Goal: Transaction & Acquisition: Purchase product/service

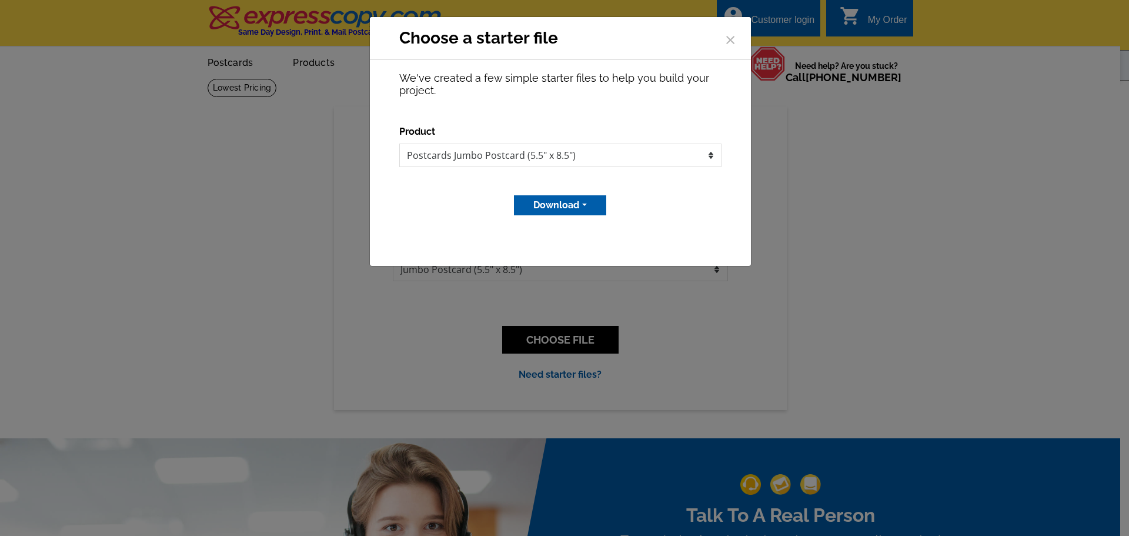
select select "1"
click at [730, 42] on span "×" at bounding box center [730, 37] width 12 height 31
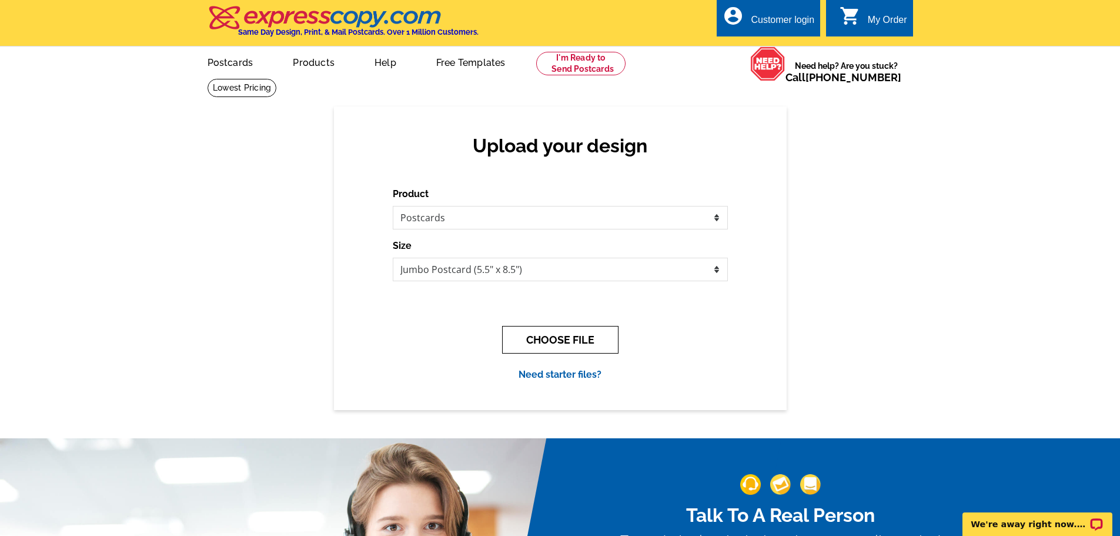
click at [554, 340] on button "CHOOSE FILE" at bounding box center [560, 340] width 116 height 28
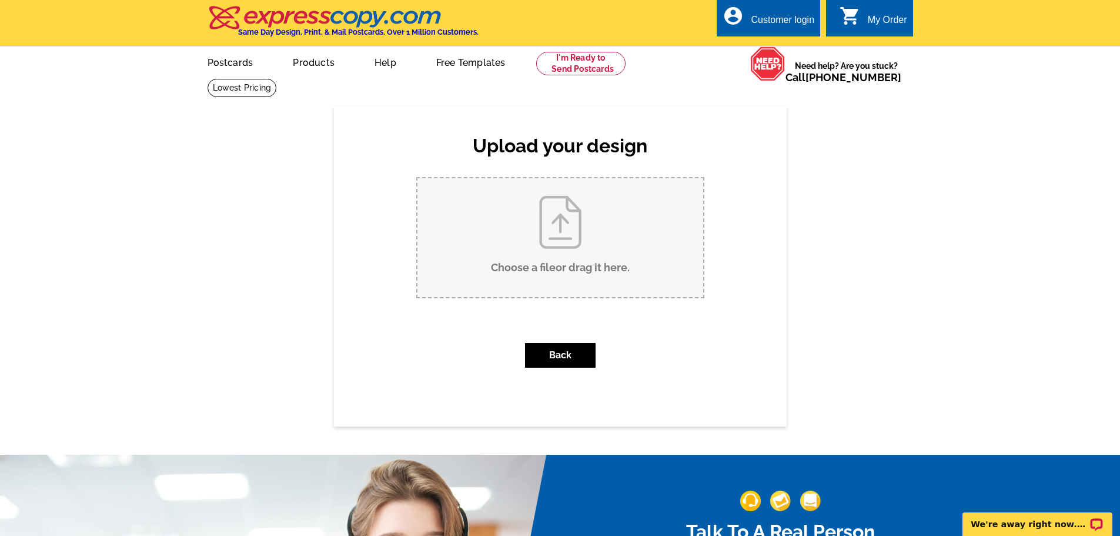
click at [556, 219] on input "Choose a file or drag it here ." at bounding box center [560, 237] width 286 height 119
type input "C:\fakepath\Jumbo-Postcard.pdf"
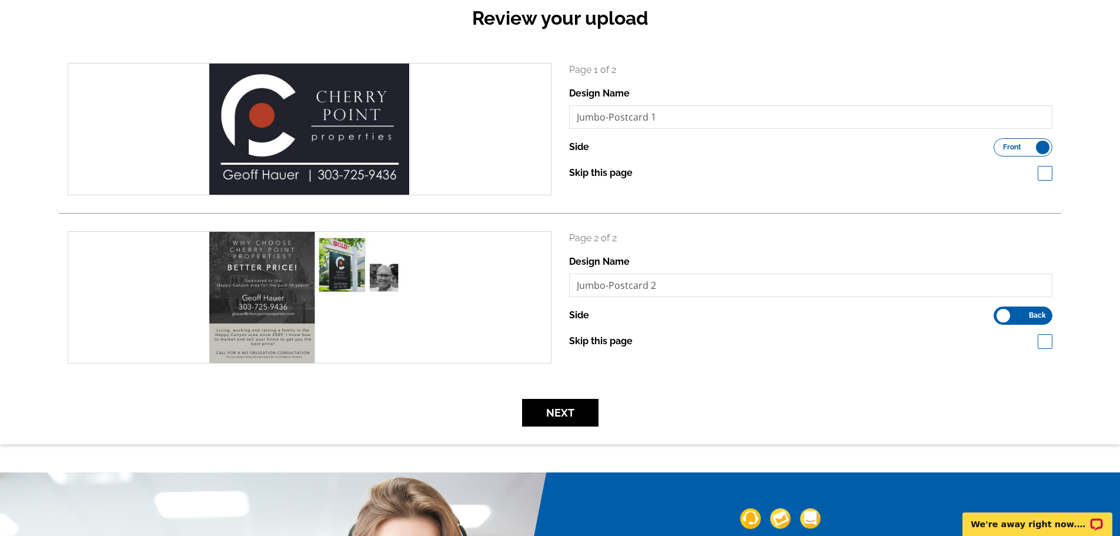
scroll to position [176, 0]
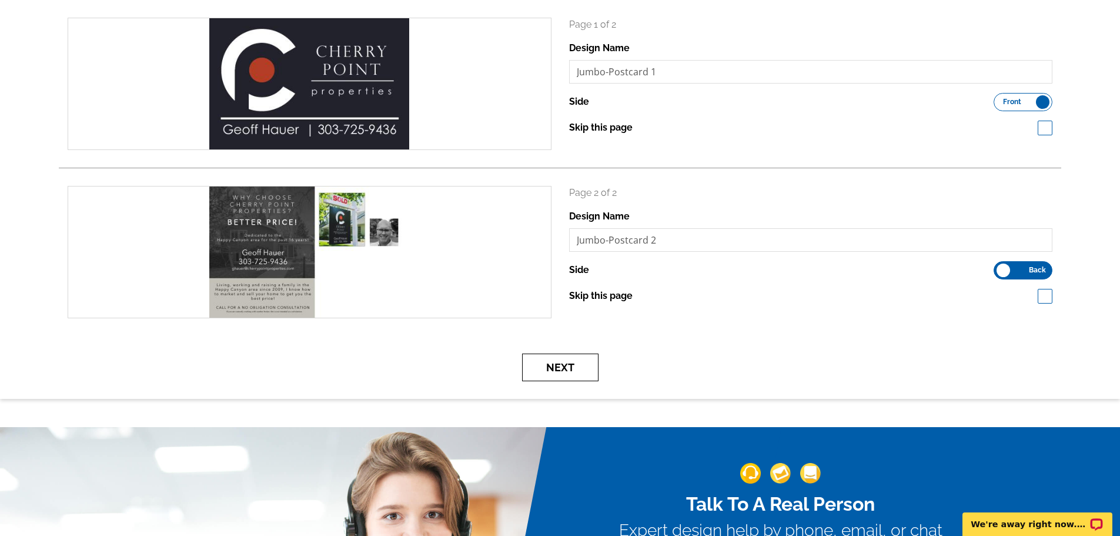
click at [553, 366] on button "Next" at bounding box center [560, 367] width 76 height 28
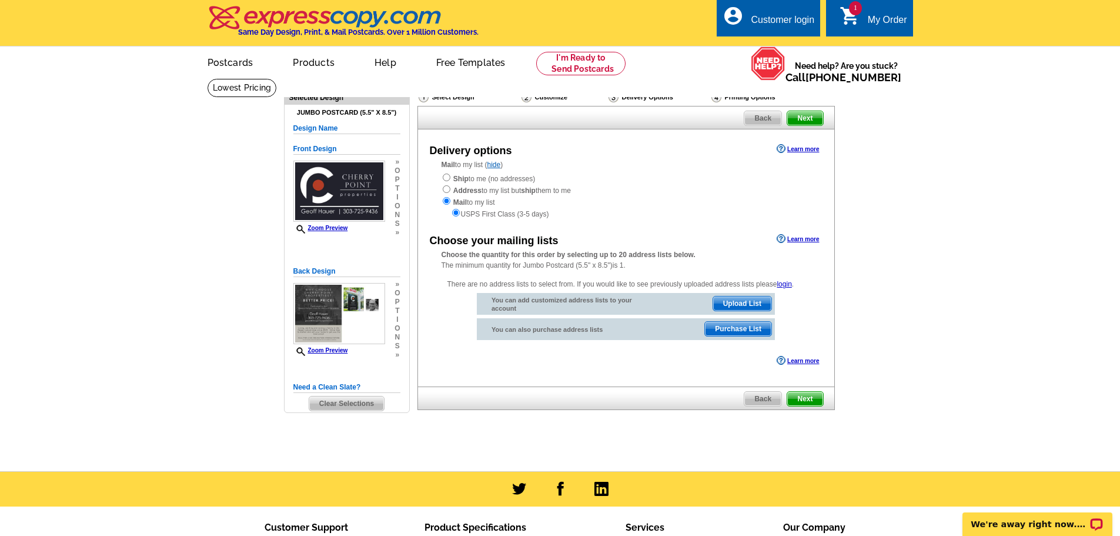
click at [739, 329] on span "Purchase List" at bounding box center [738, 329] width 66 height 14
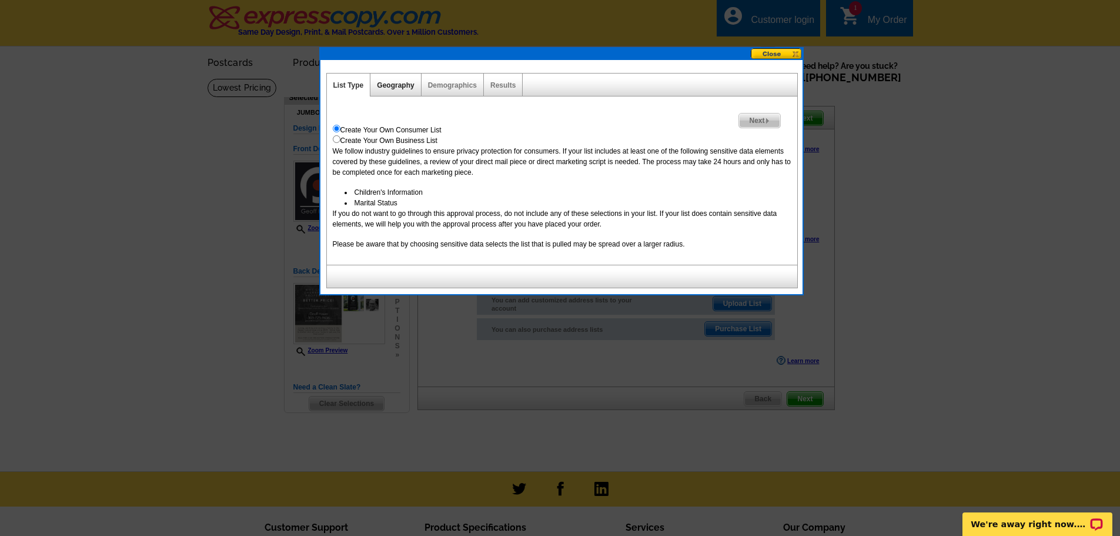
click at [394, 82] on link "Geography" at bounding box center [395, 85] width 37 height 8
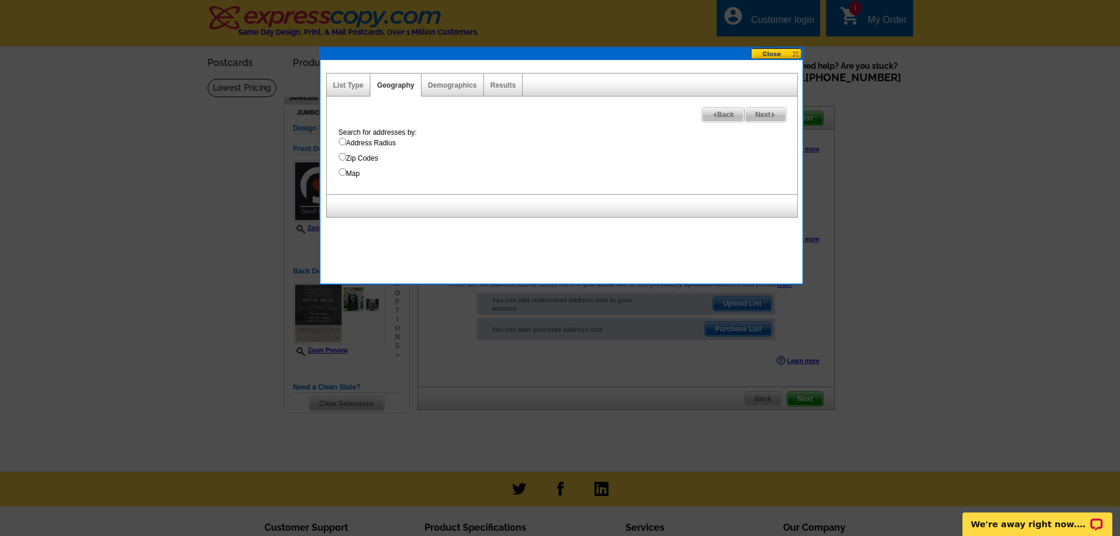
click at [344, 172] on input "Map" at bounding box center [343, 172] width 8 height 8
radio input "true"
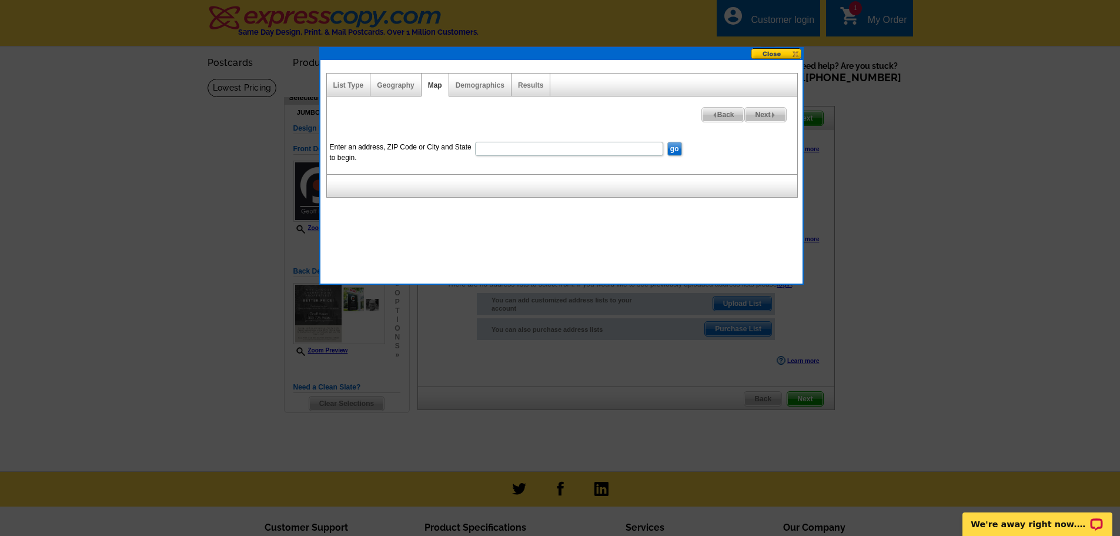
click at [500, 148] on input "Enter an address, ZIP Code or City and State to begin." at bounding box center [569, 149] width 188 height 14
type input "80237"
click at [673, 149] on input "go" at bounding box center [674, 149] width 15 height 14
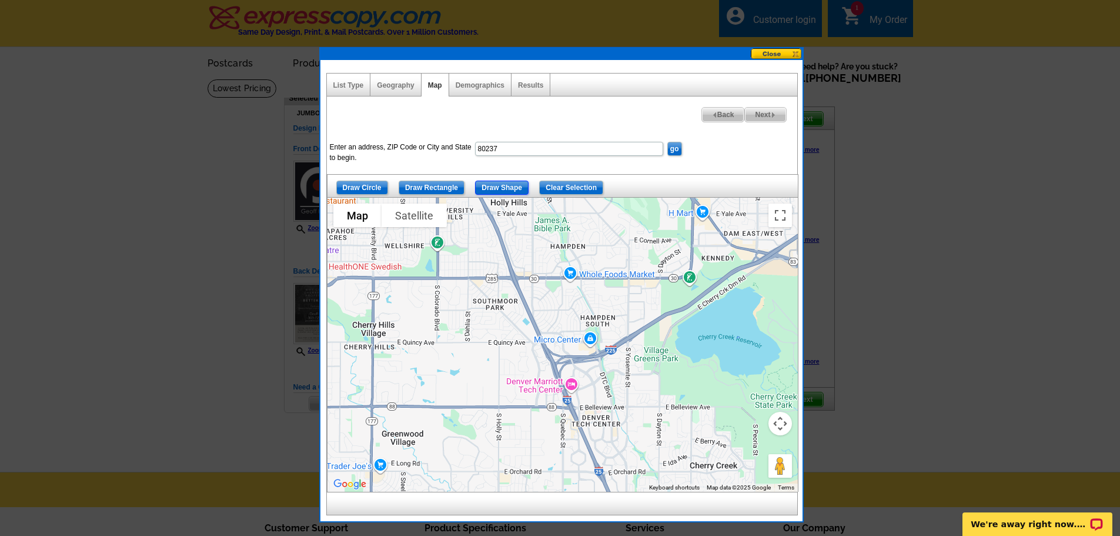
click at [503, 185] on input "Draw Shape" at bounding box center [502, 188] width 54 height 14
click at [468, 279] on div at bounding box center [563, 345] width 470 height 294
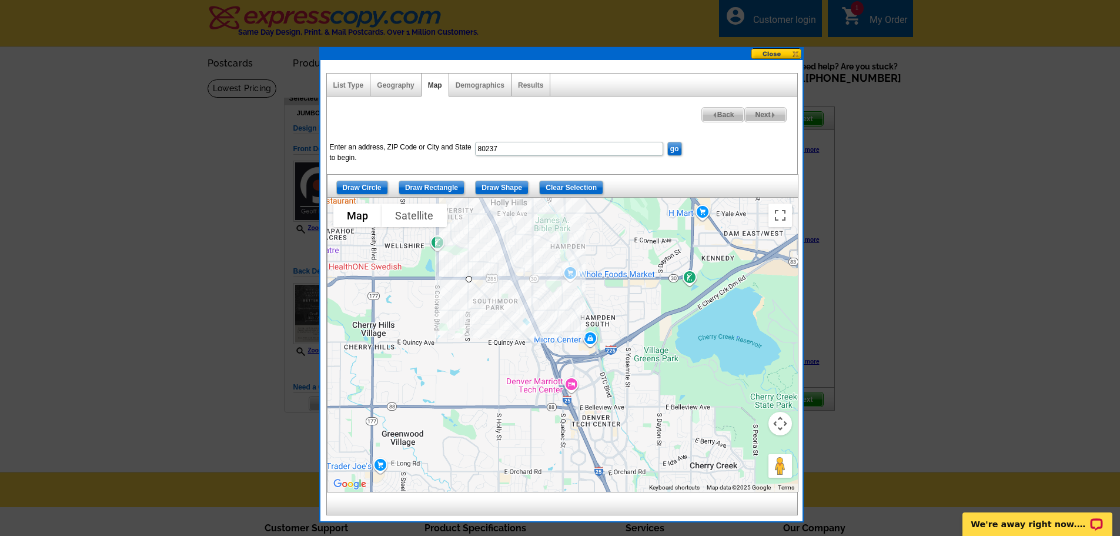
click at [470, 311] on div at bounding box center [563, 345] width 470 height 294
click at [469, 310] on div at bounding box center [563, 345] width 470 height 294
click at [502, 310] on div at bounding box center [563, 345] width 470 height 294
click at [519, 329] on div at bounding box center [563, 345] width 470 height 294
click at [529, 312] on div at bounding box center [563, 345] width 470 height 294
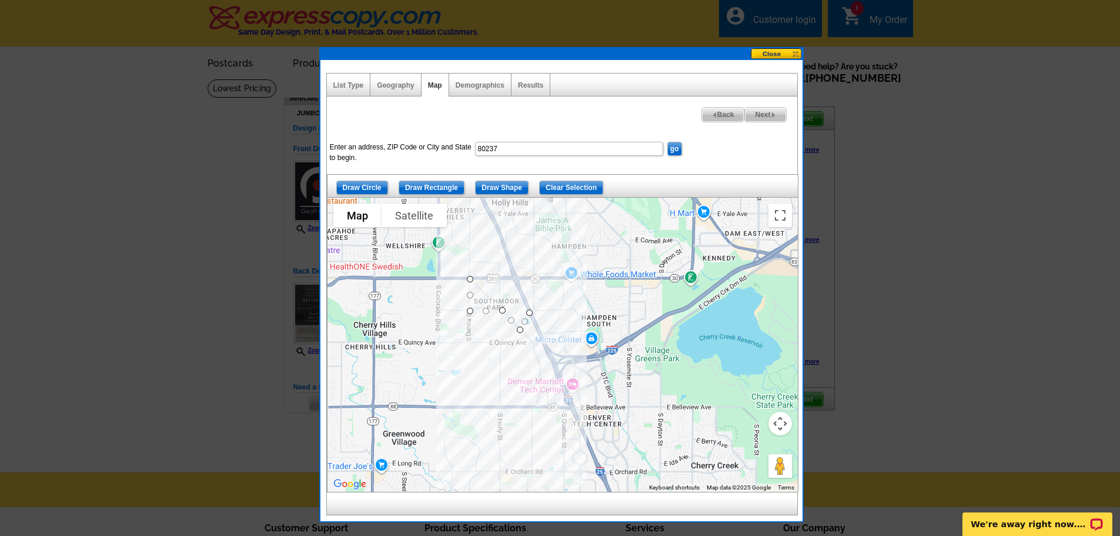
click at [511, 279] on div at bounding box center [563, 345] width 470 height 294
click at [483, 279] on div at bounding box center [563, 345] width 470 height 294
click at [476, 287] on div at bounding box center [563, 345] width 470 height 294
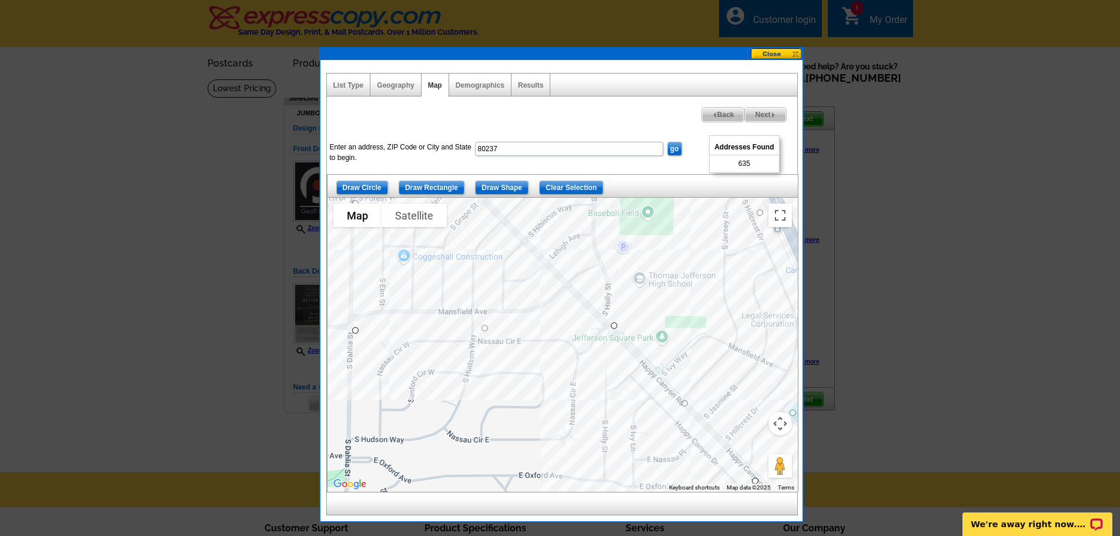
drag, startPoint x: 490, startPoint y: 339, endPoint x: 559, endPoint y: 397, distance: 89.7
click at [559, 397] on div at bounding box center [563, 345] width 470 height 294
drag, startPoint x: 617, startPoint y: 329, endPoint x: 610, endPoint y: 325, distance: 7.7
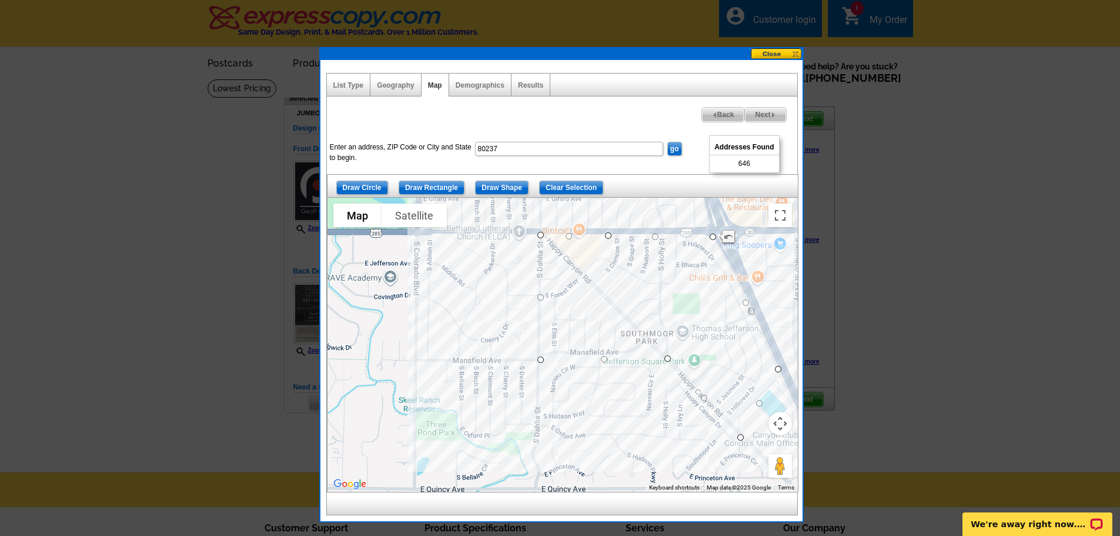
drag, startPoint x: 597, startPoint y: 230, endPoint x: 608, endPoint y: 237, distance: 13.2
drag, startPoint x: 576, startPoint y: 235, endPoint x: 599, endPoint y: 256, distance: 30.8
drag, startPoint x: 569, startPoint y: 245, endPoint x: 580, endPoint y: 270, distance: 28.4
click at [761, 113] on span "Next" at bounding box center [765, 115] width 41 height 14
select select
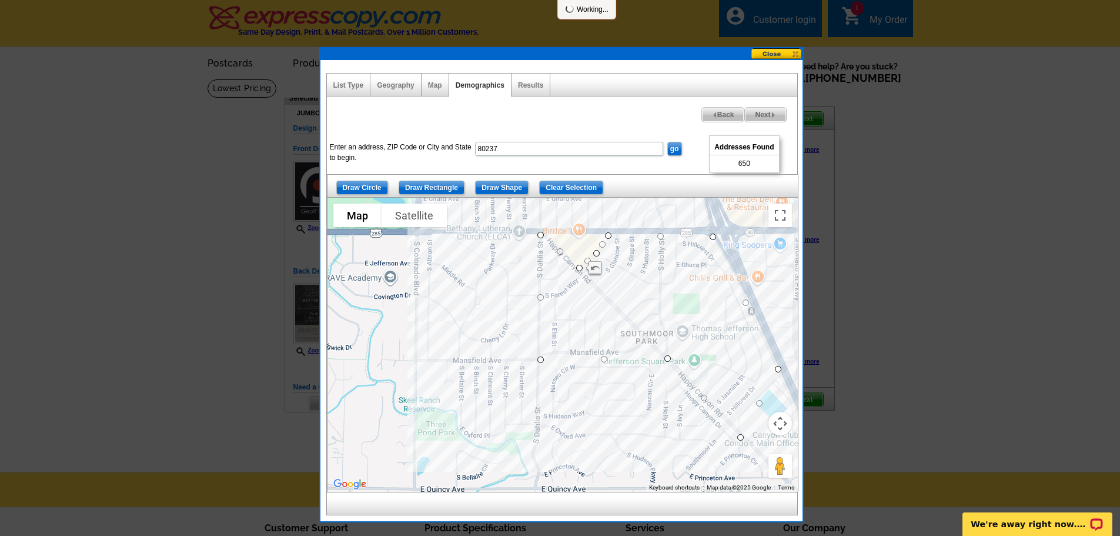
select select
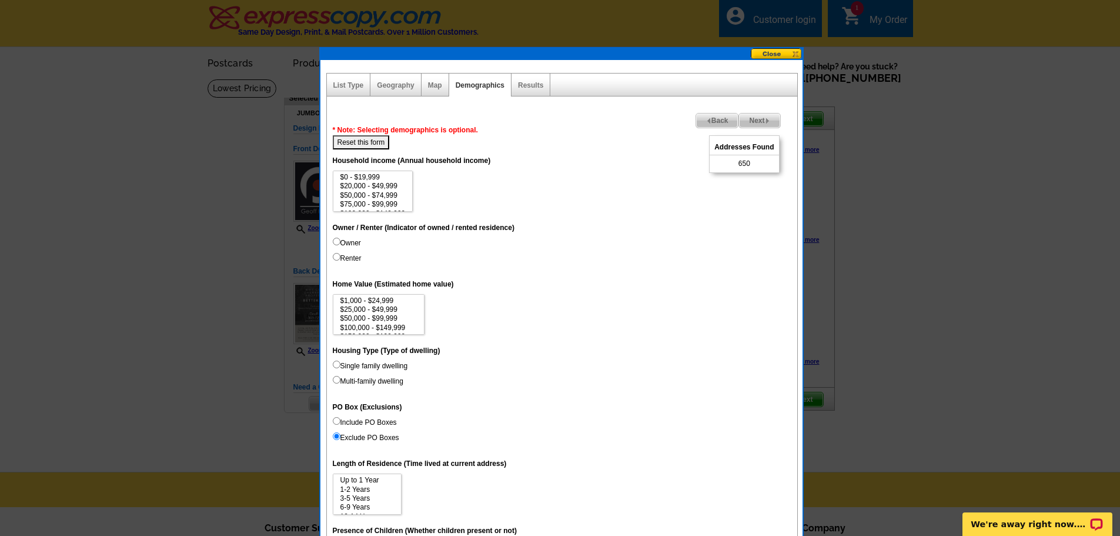
click at [337, 242] on input "Owner" at bounding box center [337, 242] width 8 height 8
radio input "true"
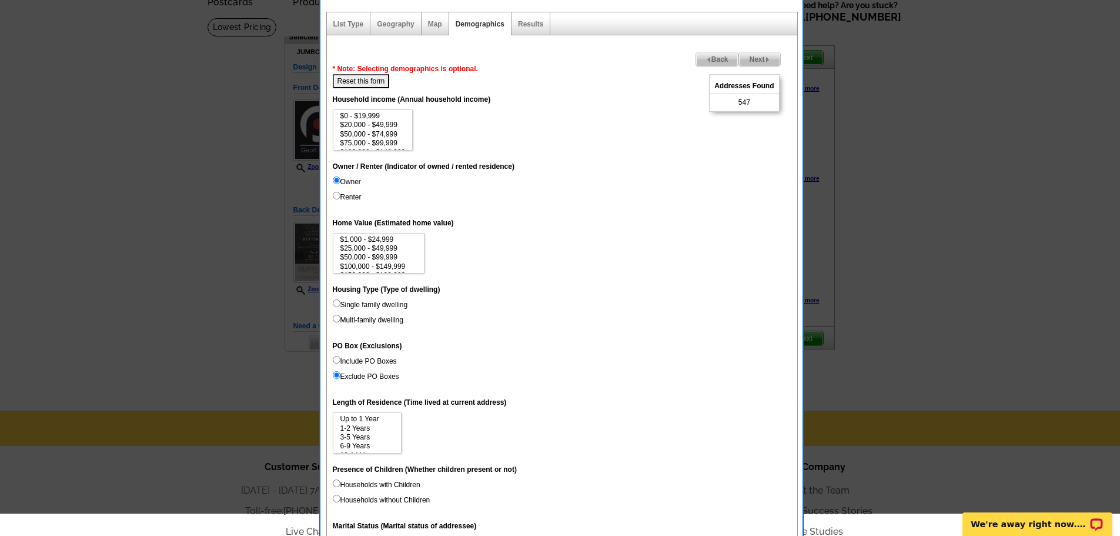
scroll to position [118, 0]
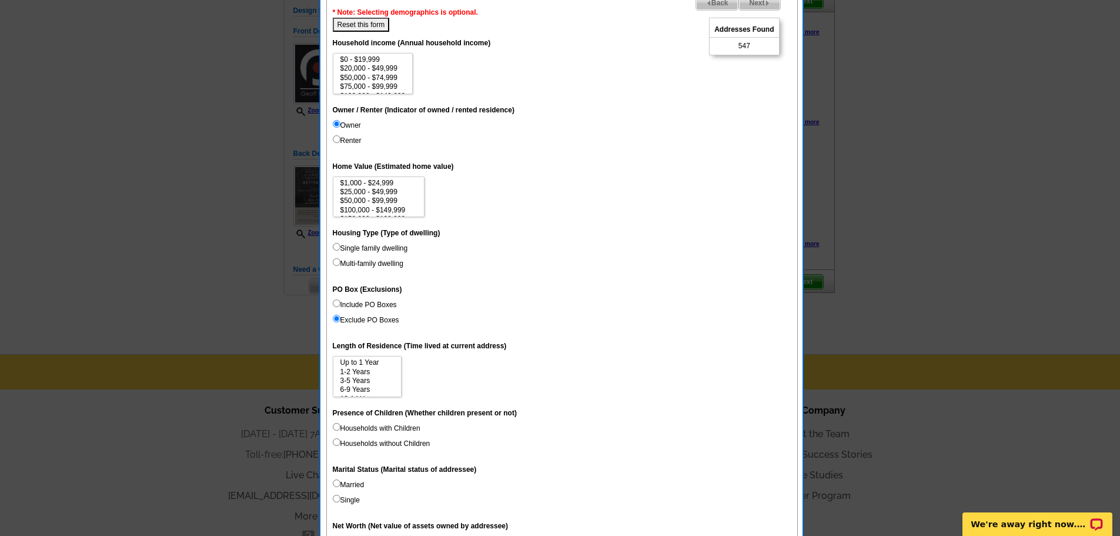
click at [335, 246] on input "Single family dwelling" at bounding box center [337, 247] width 8 height 8
radio input "true"
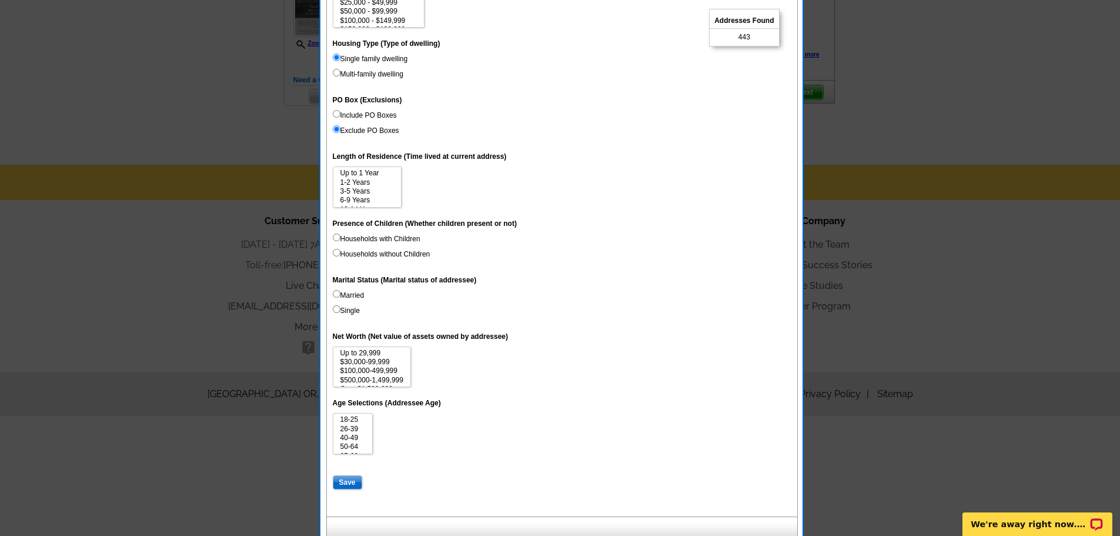
scroll to position [318, 0]
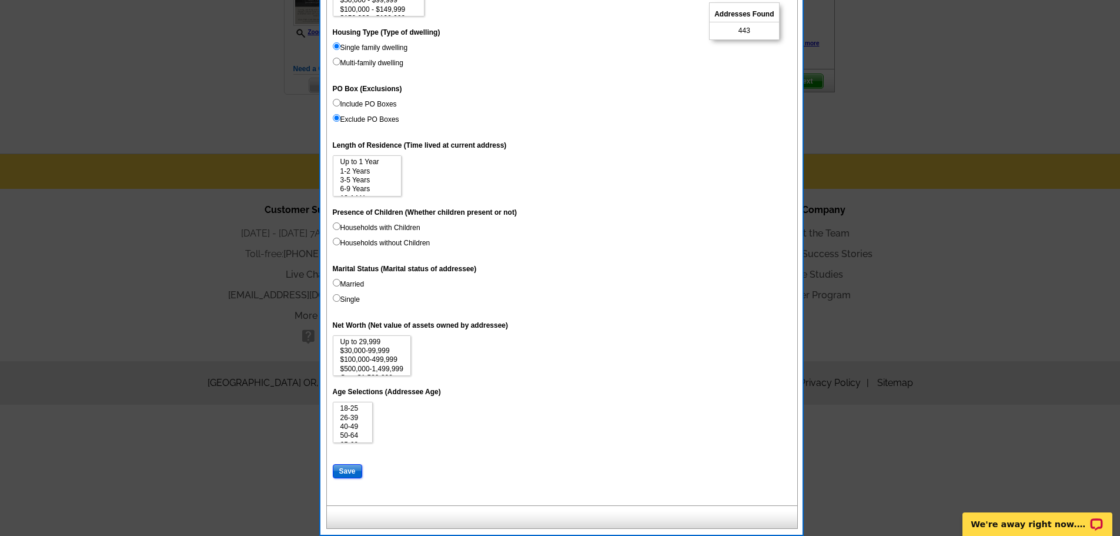
click at [349, 471] on input "Save" at bounding box center [347, 471] width 29 height 14
select select
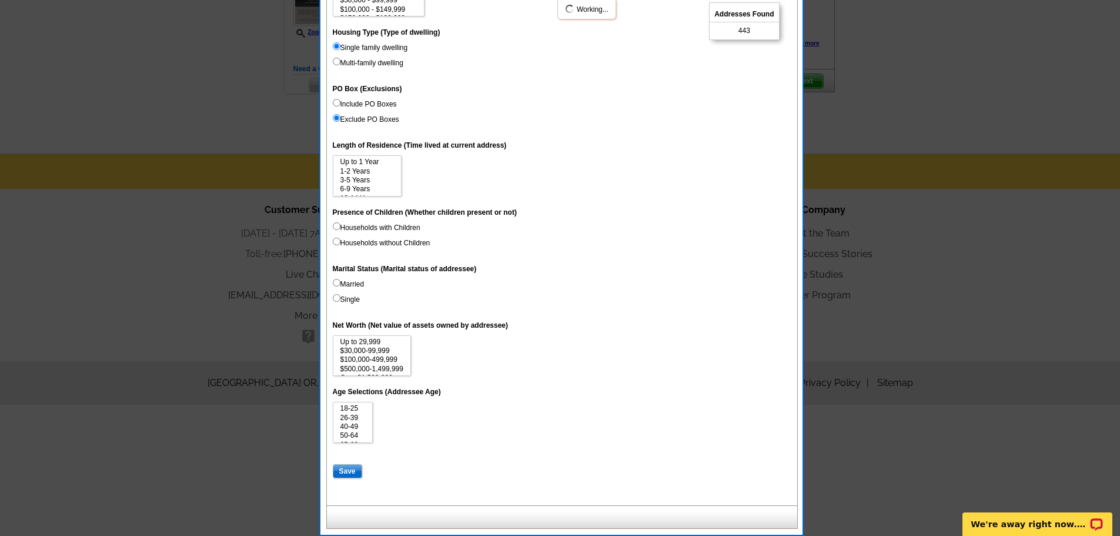
select select
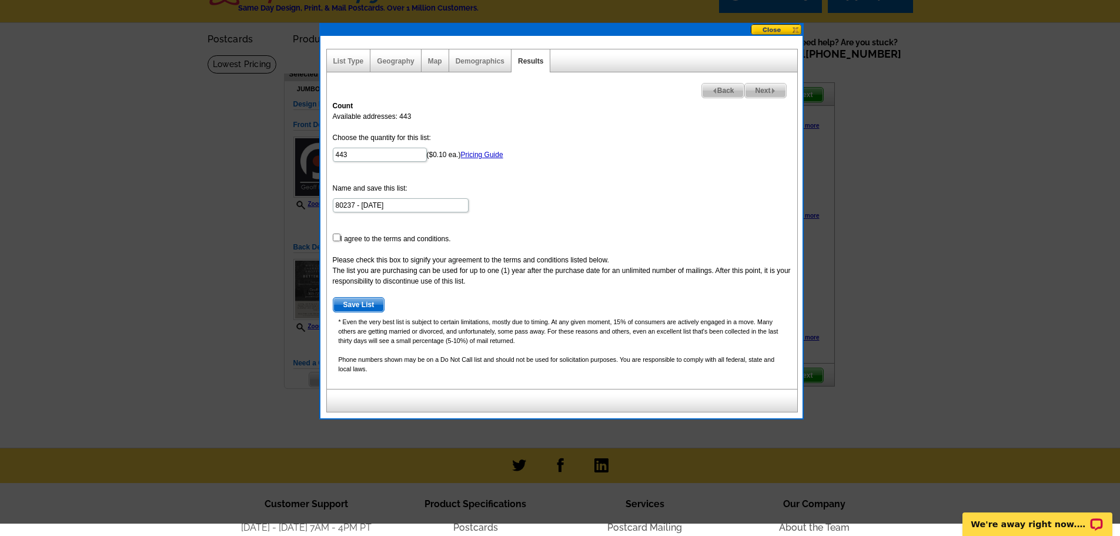
scroll to position [0, 0]
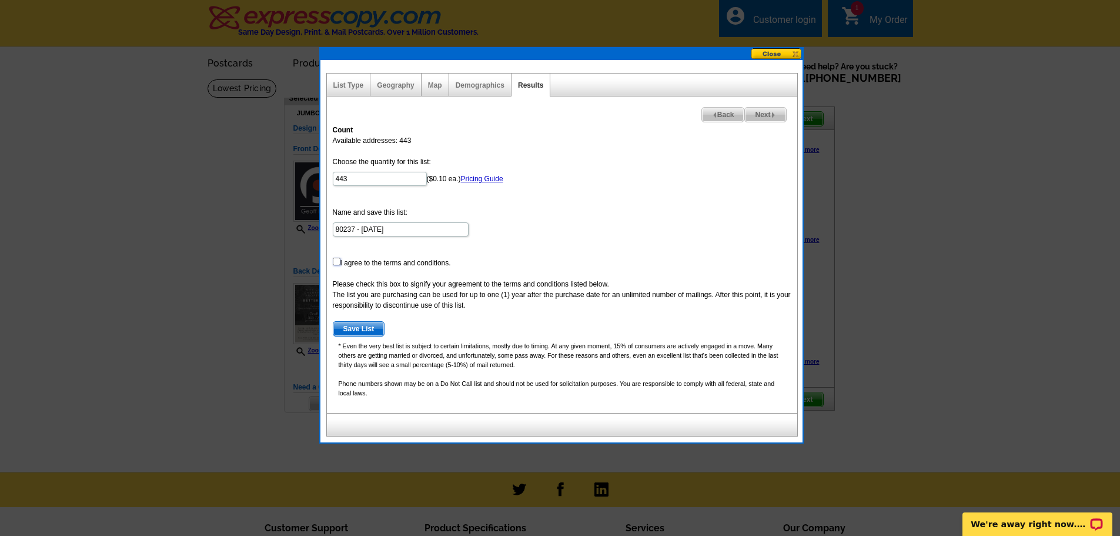
click at [336, 264] on input "checkbox" at bounding box center [337, 262] width 8 height 8
checkbox input "true"
click at [359, 328] on span "Save List" at bounding box center [358, 329] width 51 height 14
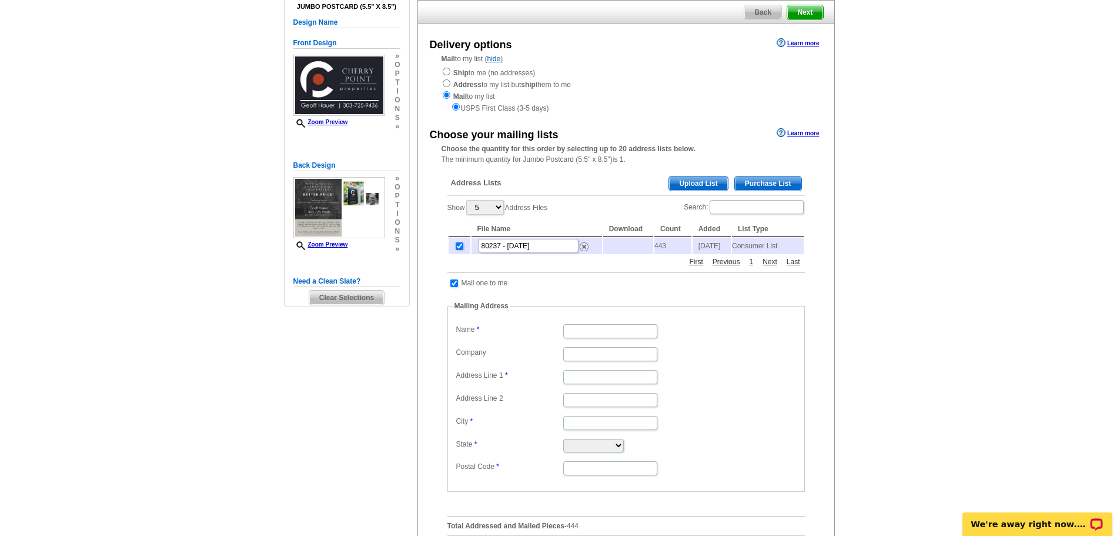
scroll to position [118, 0]
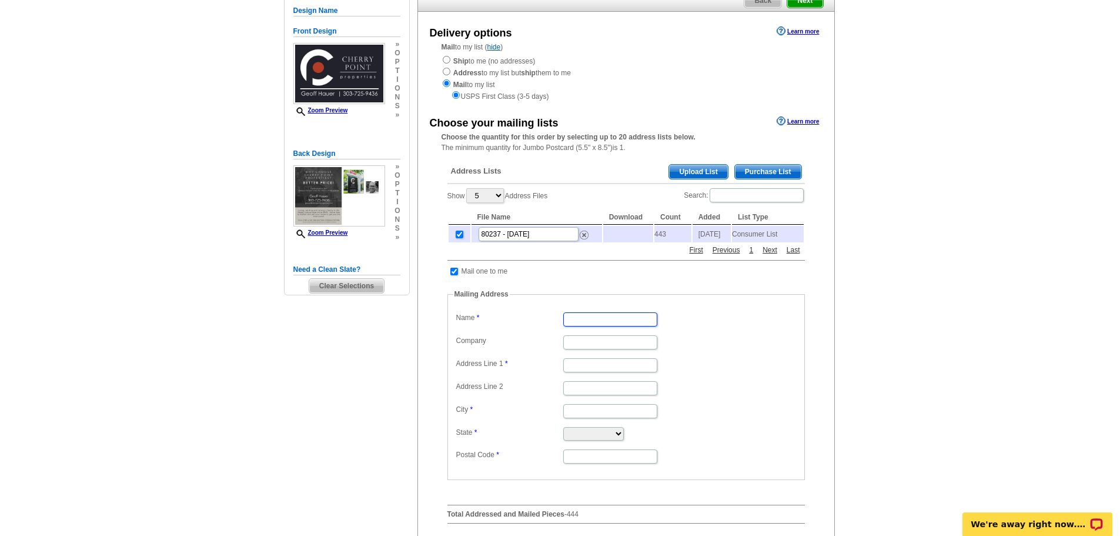
click at [578, 323] on input "Name" at bounding box center [610, 319] width 94 height 14
type input "[PERSON_NAME] [PERSON_NAME]"
type input "[STREET_ADDRESS]"
type input "[GEOGRAPHIC_DATA]"
select select "CO"
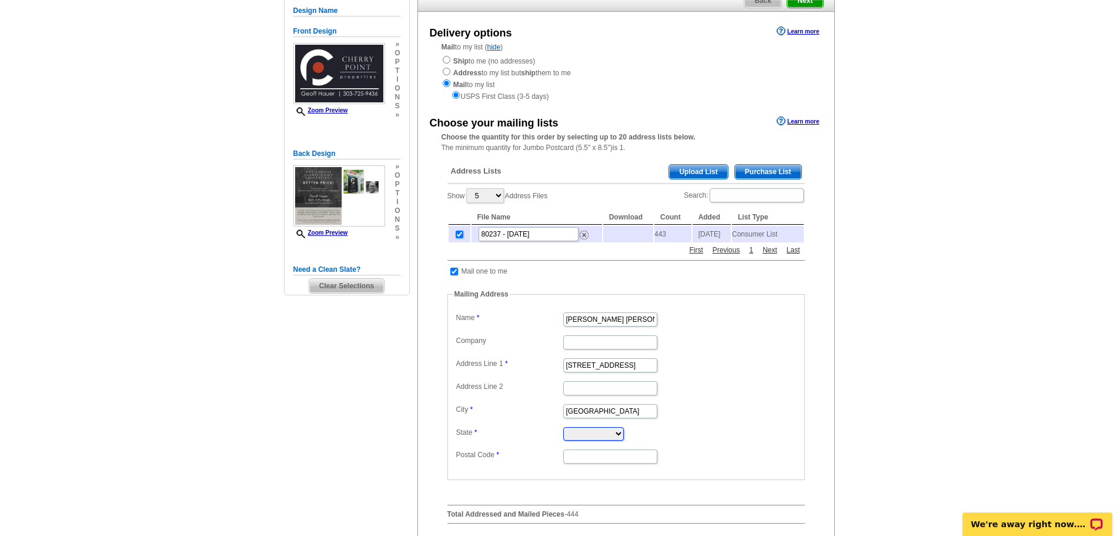
type input "80237"
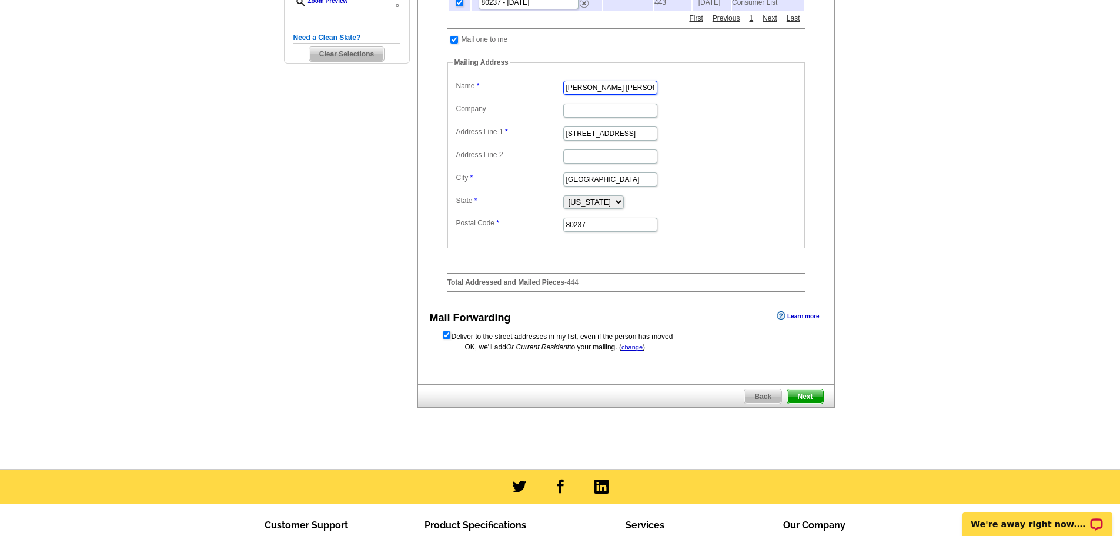
scroll to position [353, 0]
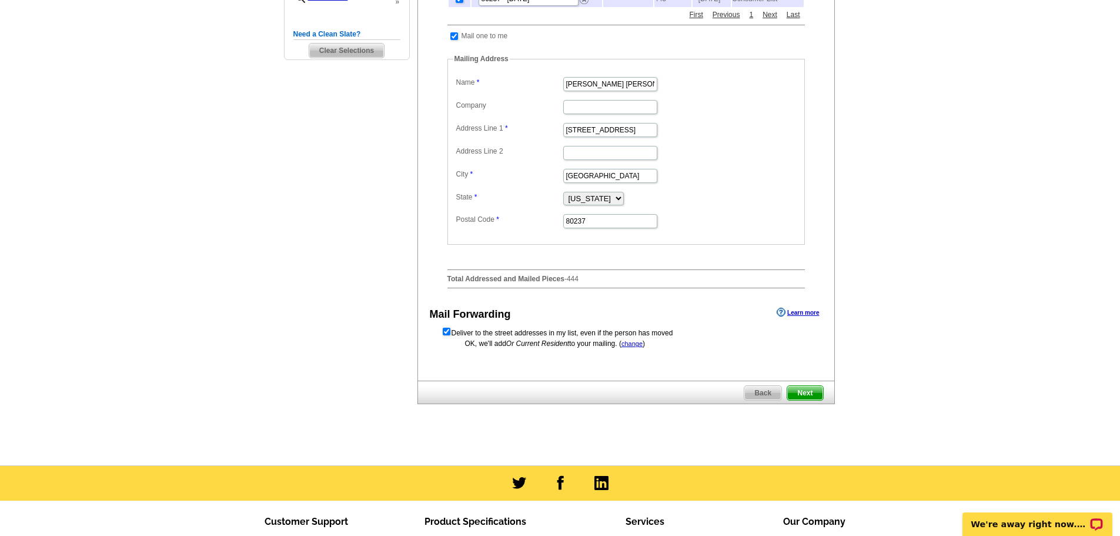
click at [806, 398] on span "Next" at bounding box center [804, 393] width 35 height 14
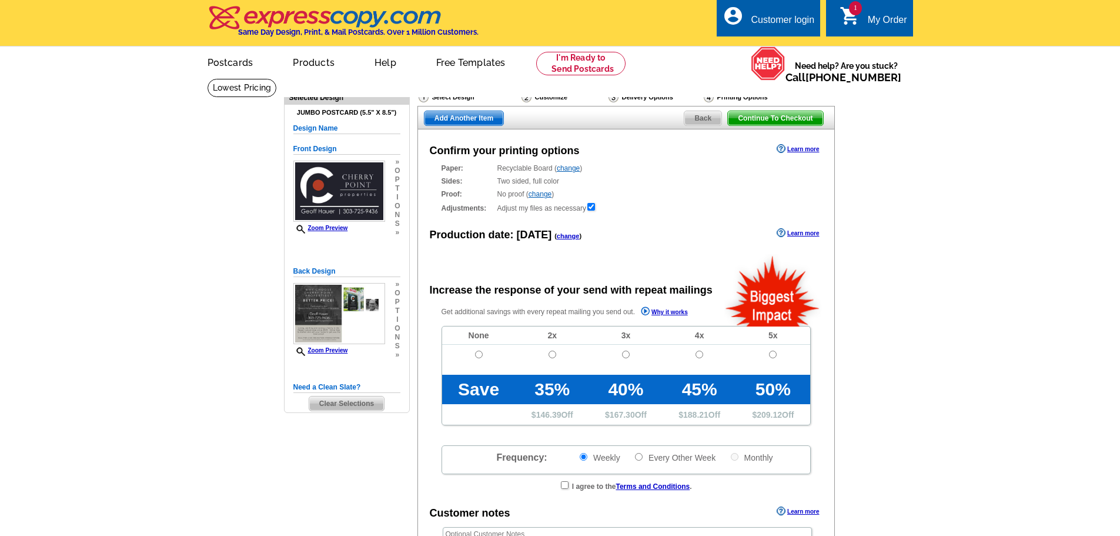
radio input "false"
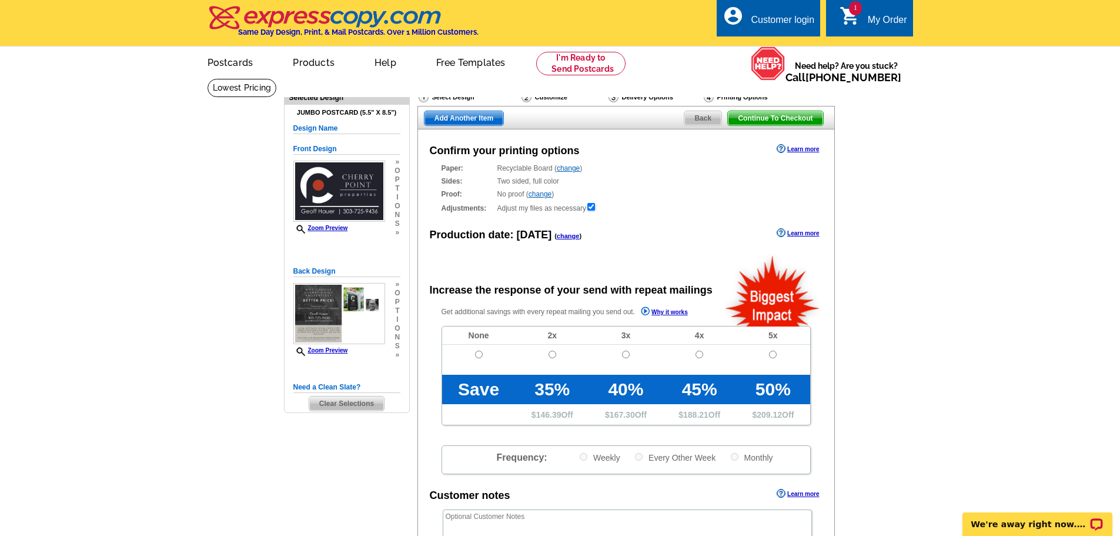
click at [541, 194] on link "change" at bounding box center [540, 194] width 23 height 8
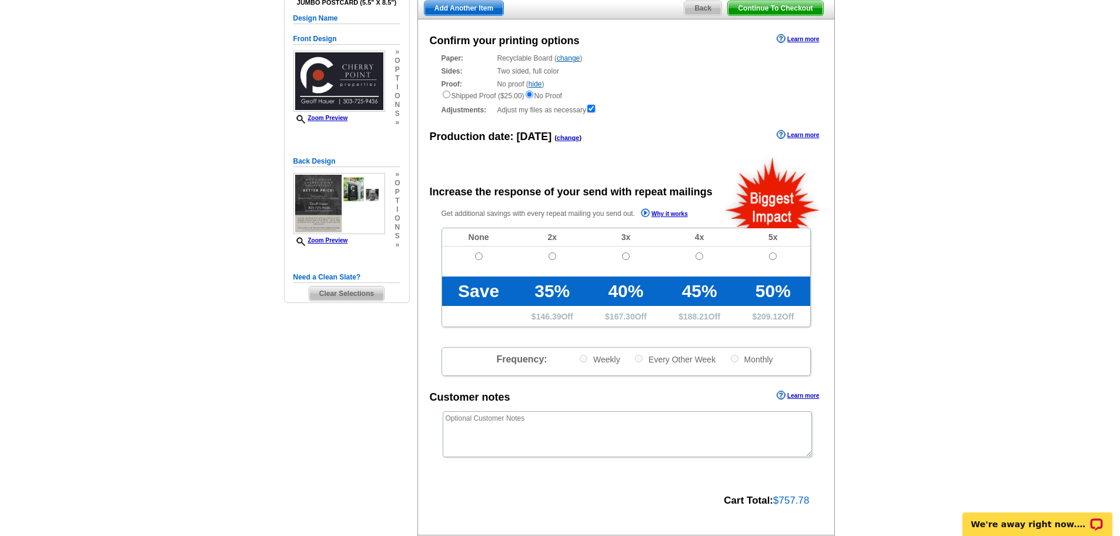
scroll to position [118, 0]
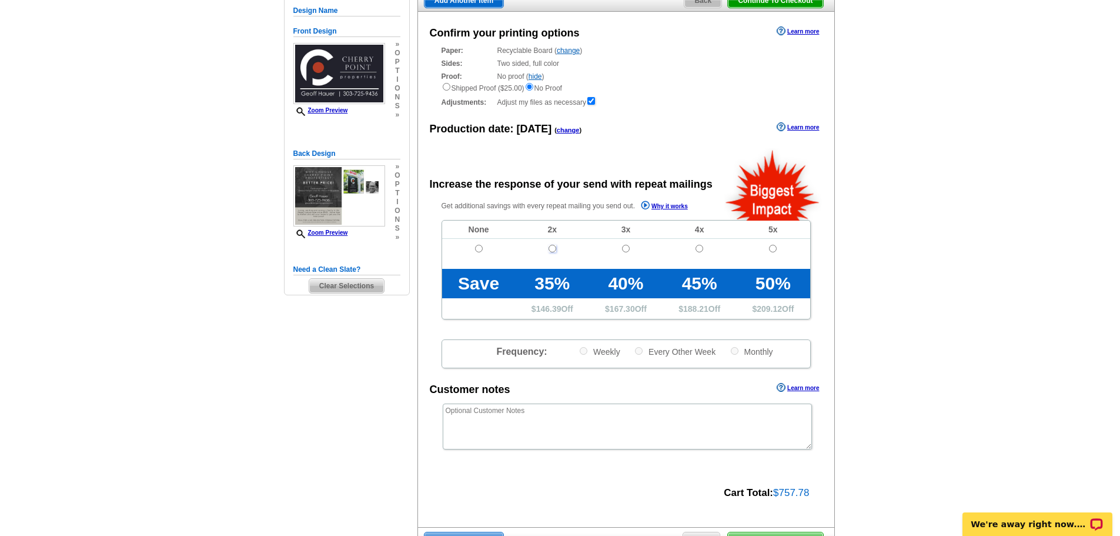
click at [552, 249] on input "radio" at bounding box center [553, 249] width 8 height 8
radio input "true"
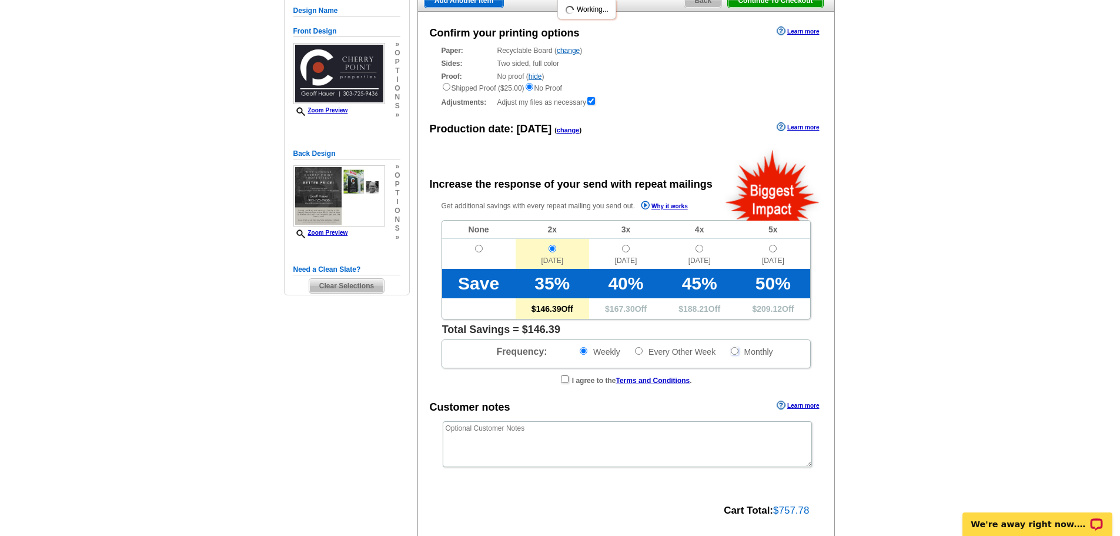
click at [734, 350] on input "Monthly" at bounding box center [735, 351] width 8 height 8
radio input "true"
click at [563, 379] on input "checkbox" at bounding box center [565, 379] width 8 height 8
checkbox input "true"
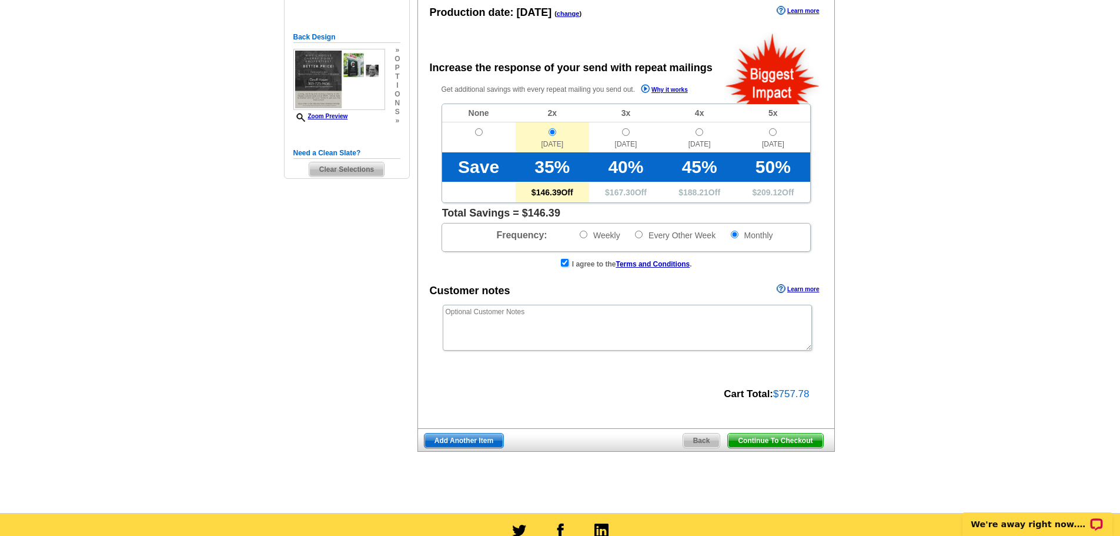
scroll to position [235, 0]
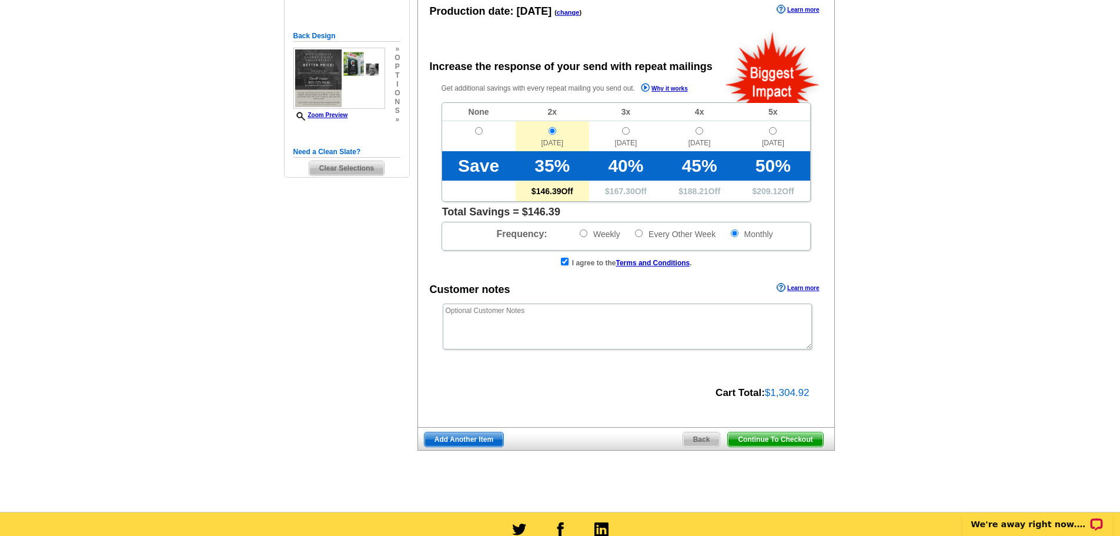
click at [769, 438] on span "Continue To Checkout" at bounding box center [775, 439] width 95 height 14
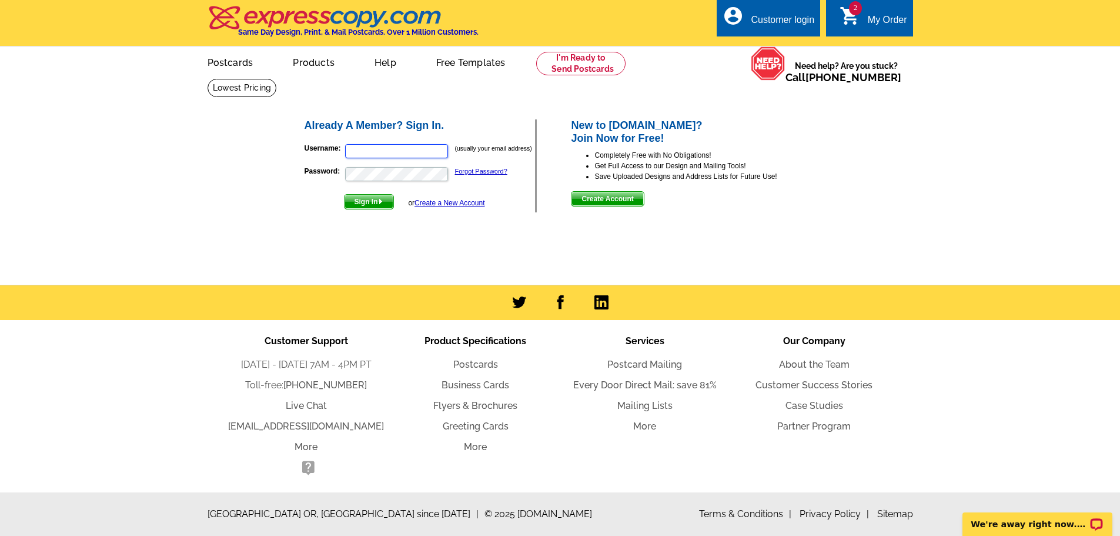
type input "[EMAIL_ADDRESS][DOMAIN_NAME]"
click at [372, 201] on span "Sign In" at bounding box center [369, 202] width 49 height 14
